Goal: Check status

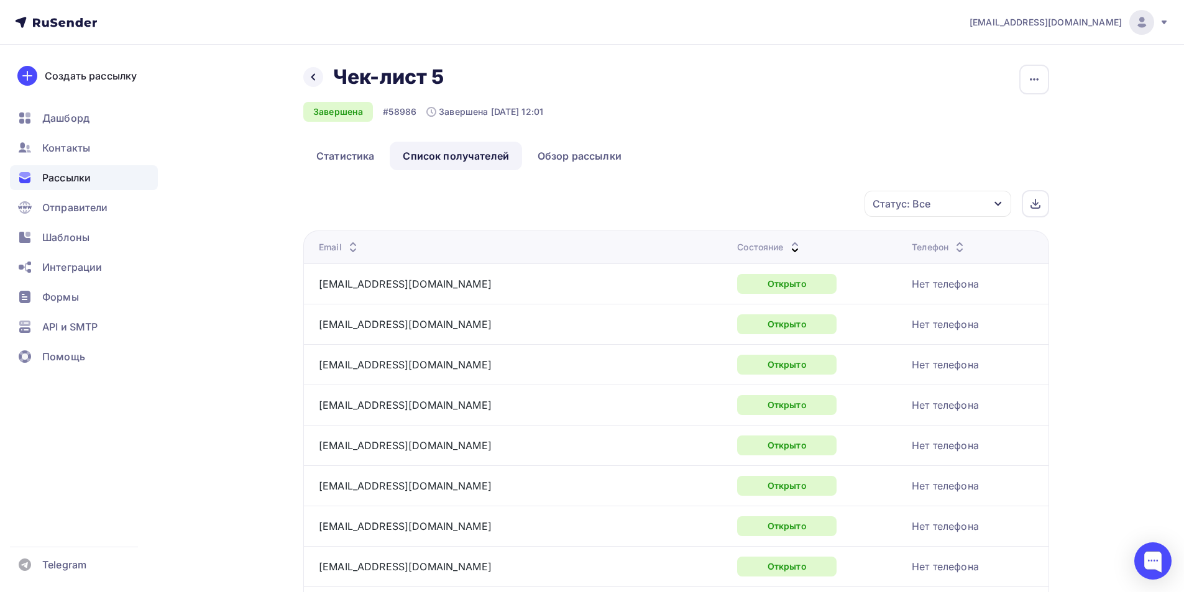
click at [57, 177] on span "Рассылки" at bounding box center [66, 177] width 48 height 15
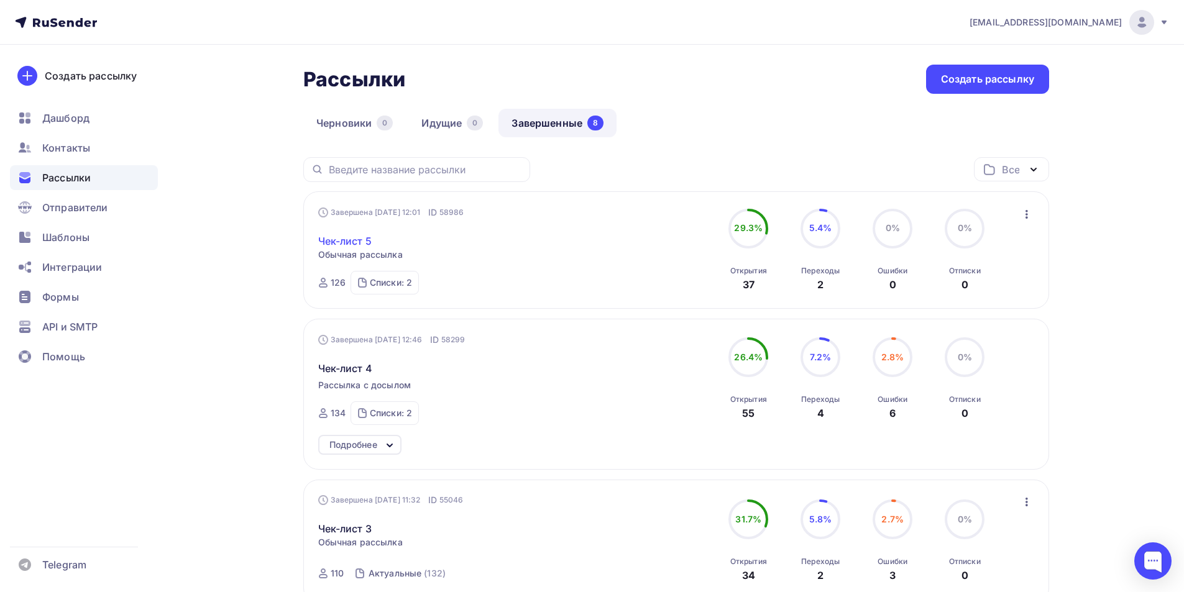
click at [352, 240] on link "Чек-лист 5" at bounding box center [344, 241] width 53 height 15
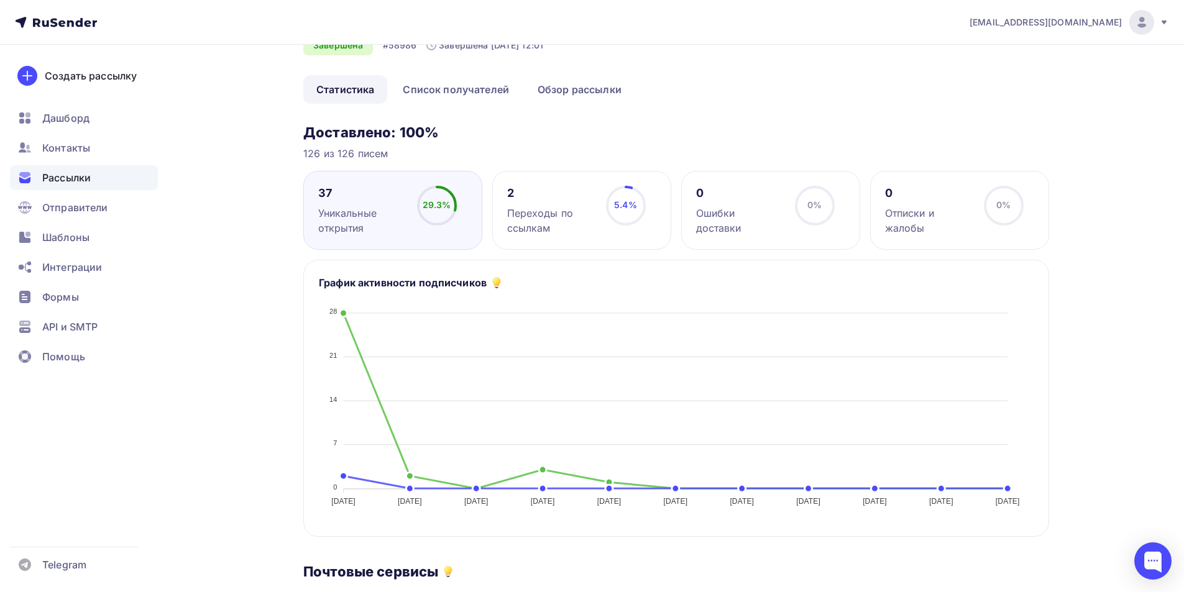
scroll to position [66, 0]
click at [464, 92] on link "Список получателей" at bounding box center [456, 90] width 132 height 29
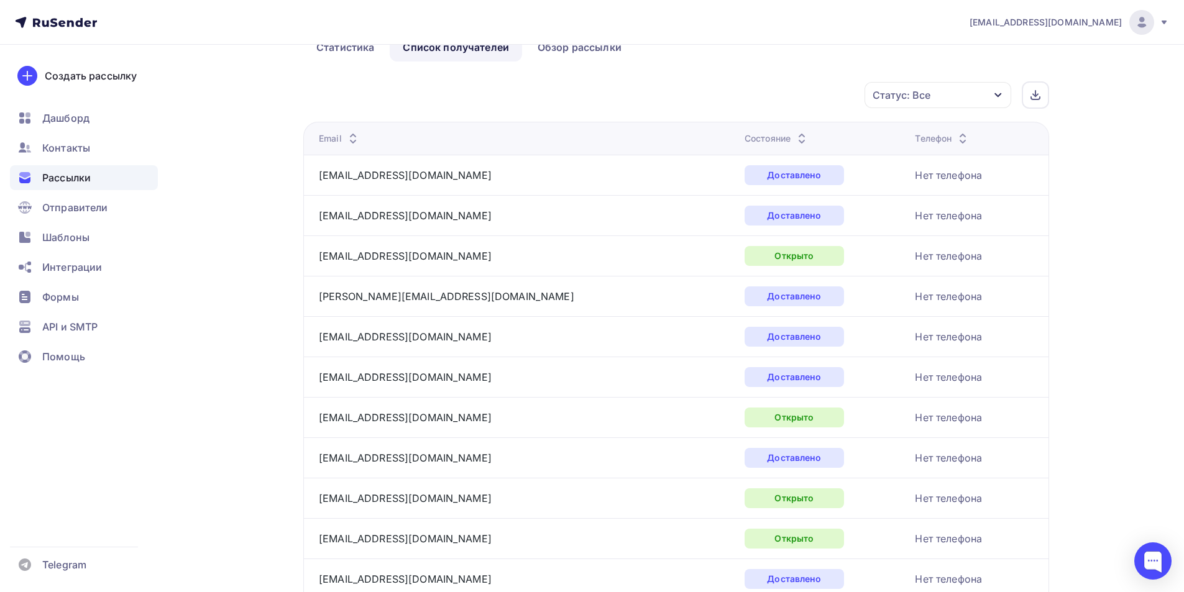
scroll to position [43, 0]
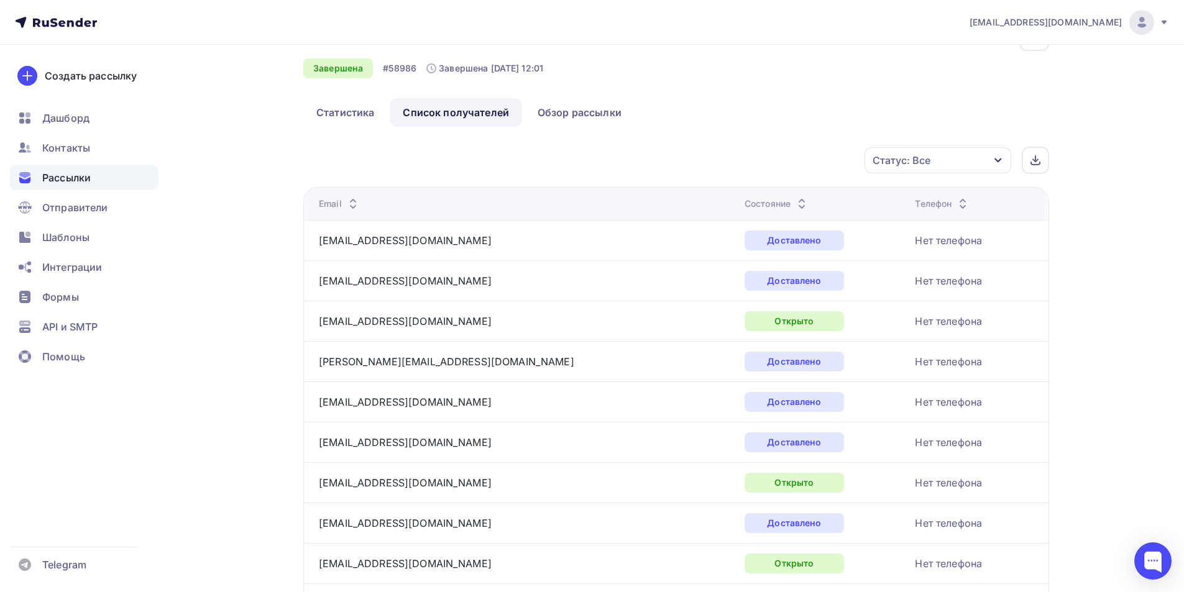
click at [744, 202] on div "Состояние" at bounding box center [776, 204] width 65 height 12
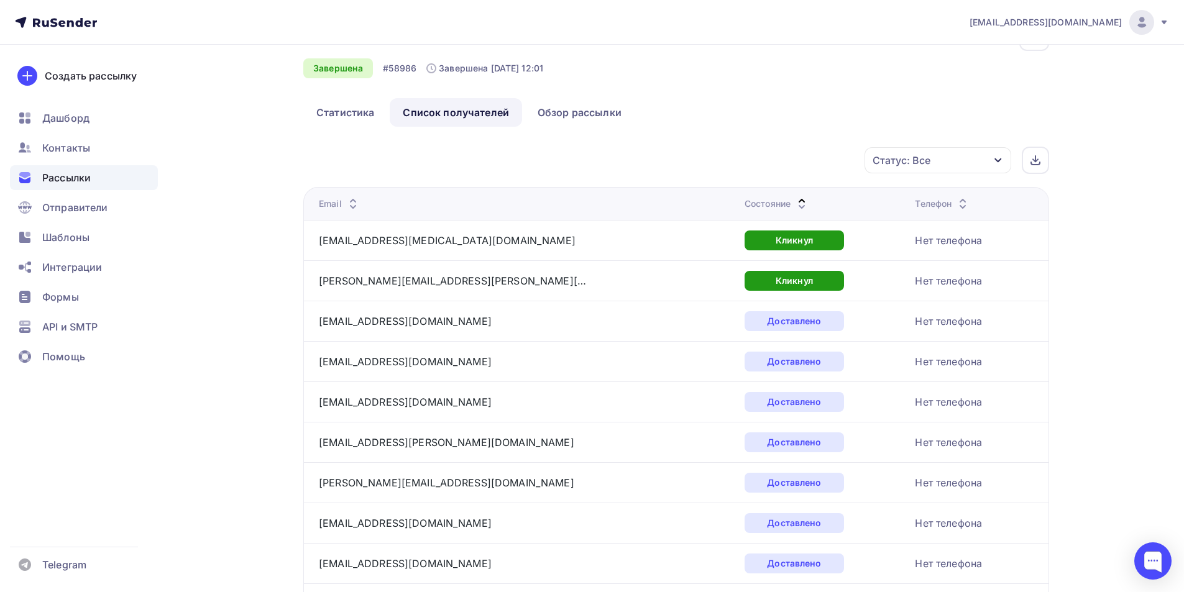
click at [744, 203] on div "Состояние" at bounding box center [776, 204] width 65 height 12
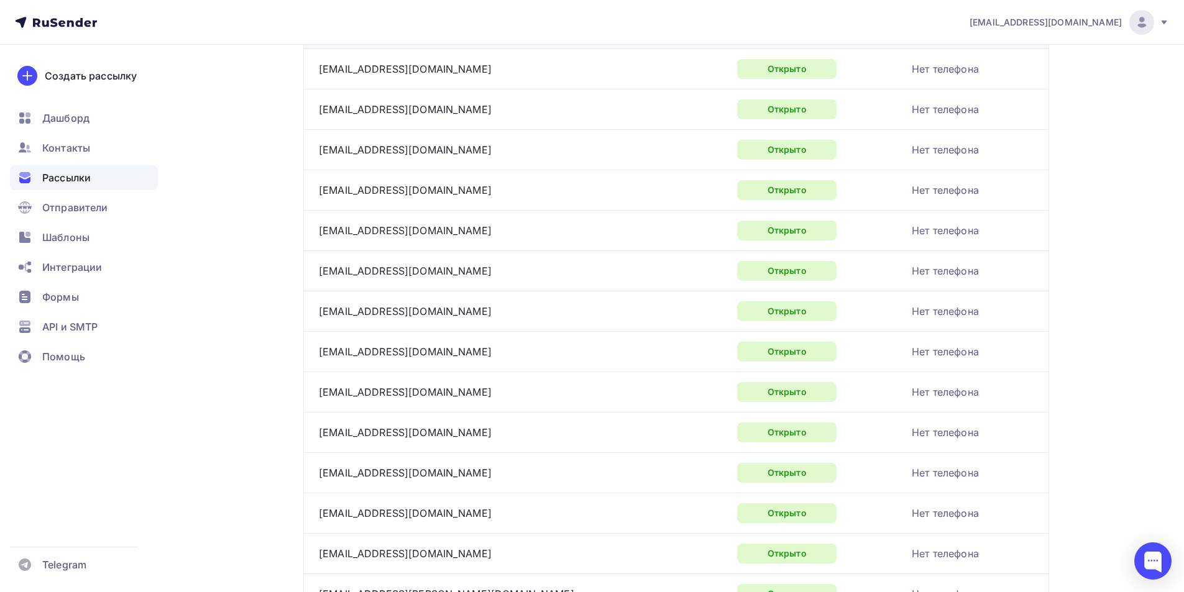
scroll to position [216, 0]
